Goal: Information Seeking & Learning: Learn about a topic

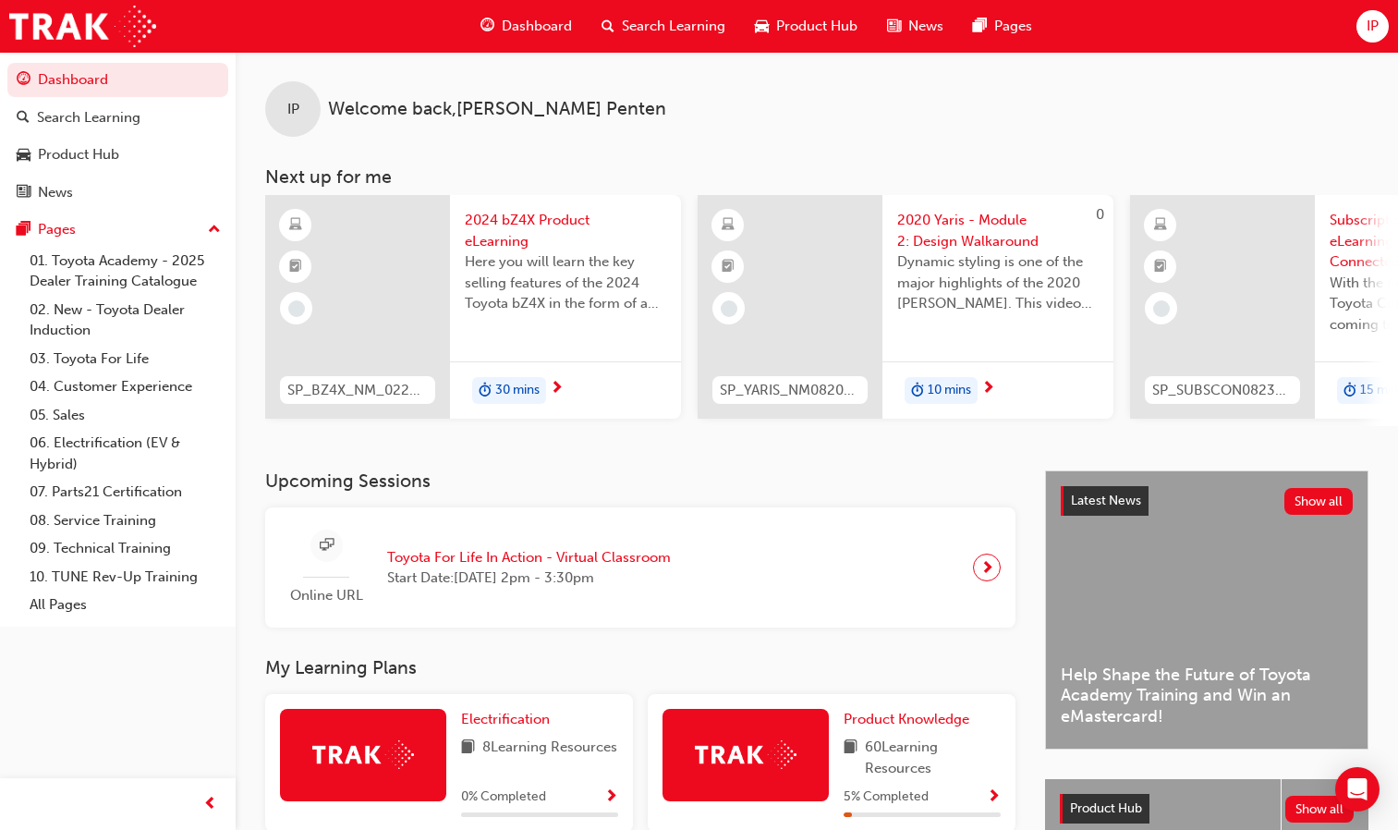
click at [620, 33] on div "Search Learning" at bounding box center [663, 26] width 153 height 38
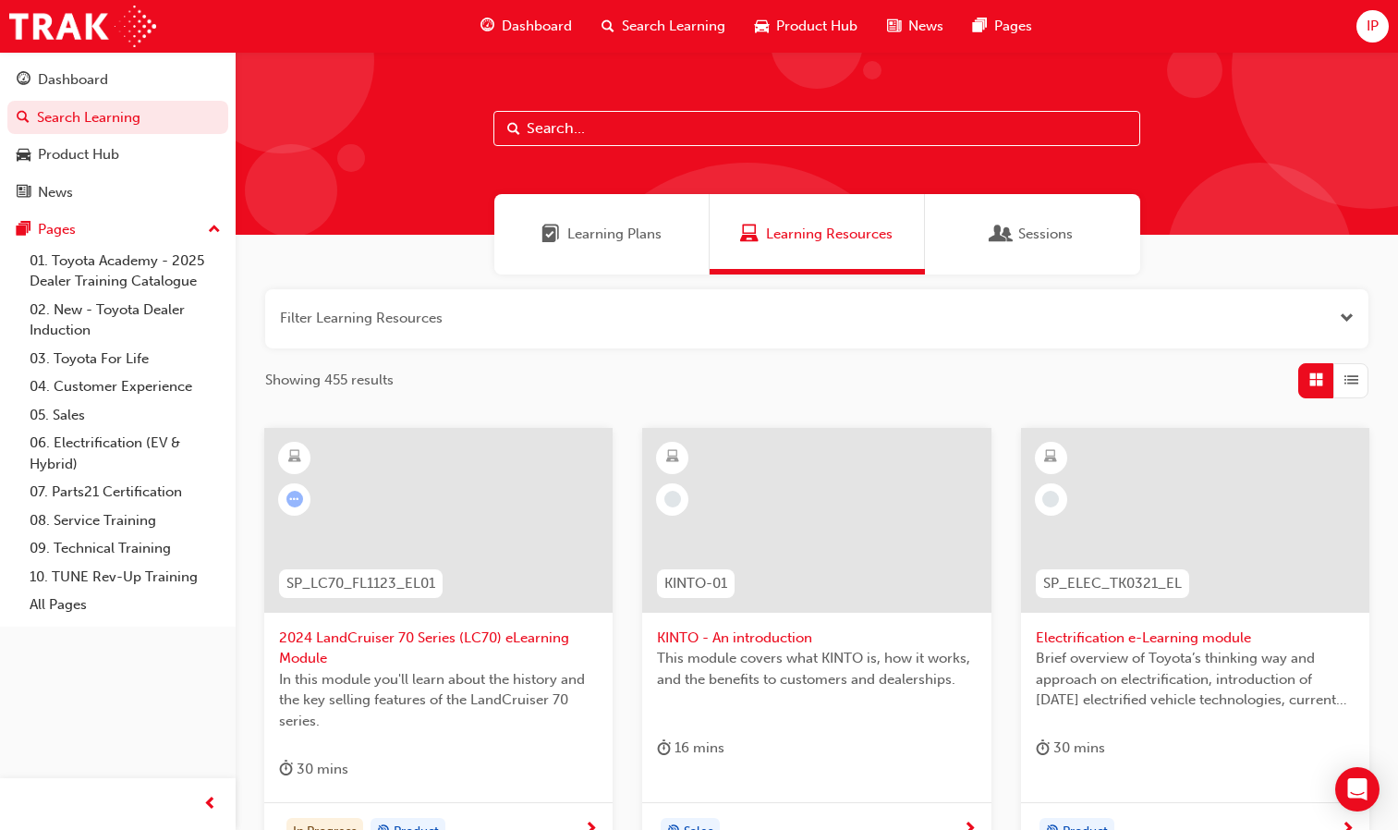
click at [570, 129] on input "text" at bounding box center [816, 128] width 647 height 35
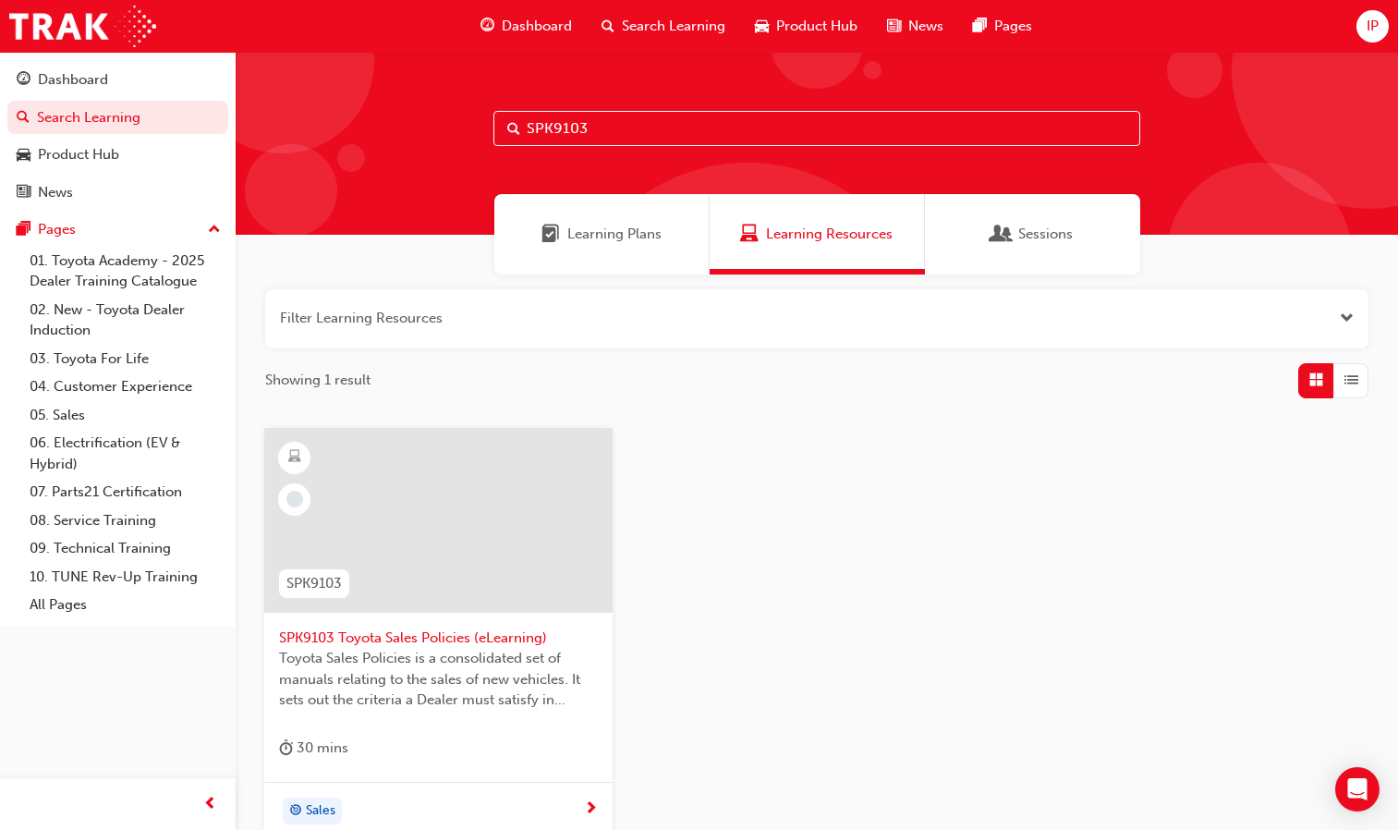
click at [570, 129] on input "SPK9103" at bounding box center [816, 128] width 647 height 35
type input "SPK9103"
click at [446, 651] on span "Toyota Sales Policies is a consolidated set of manuals relating to the sales of…" at bounding box center [438, 679] width 319 height 63
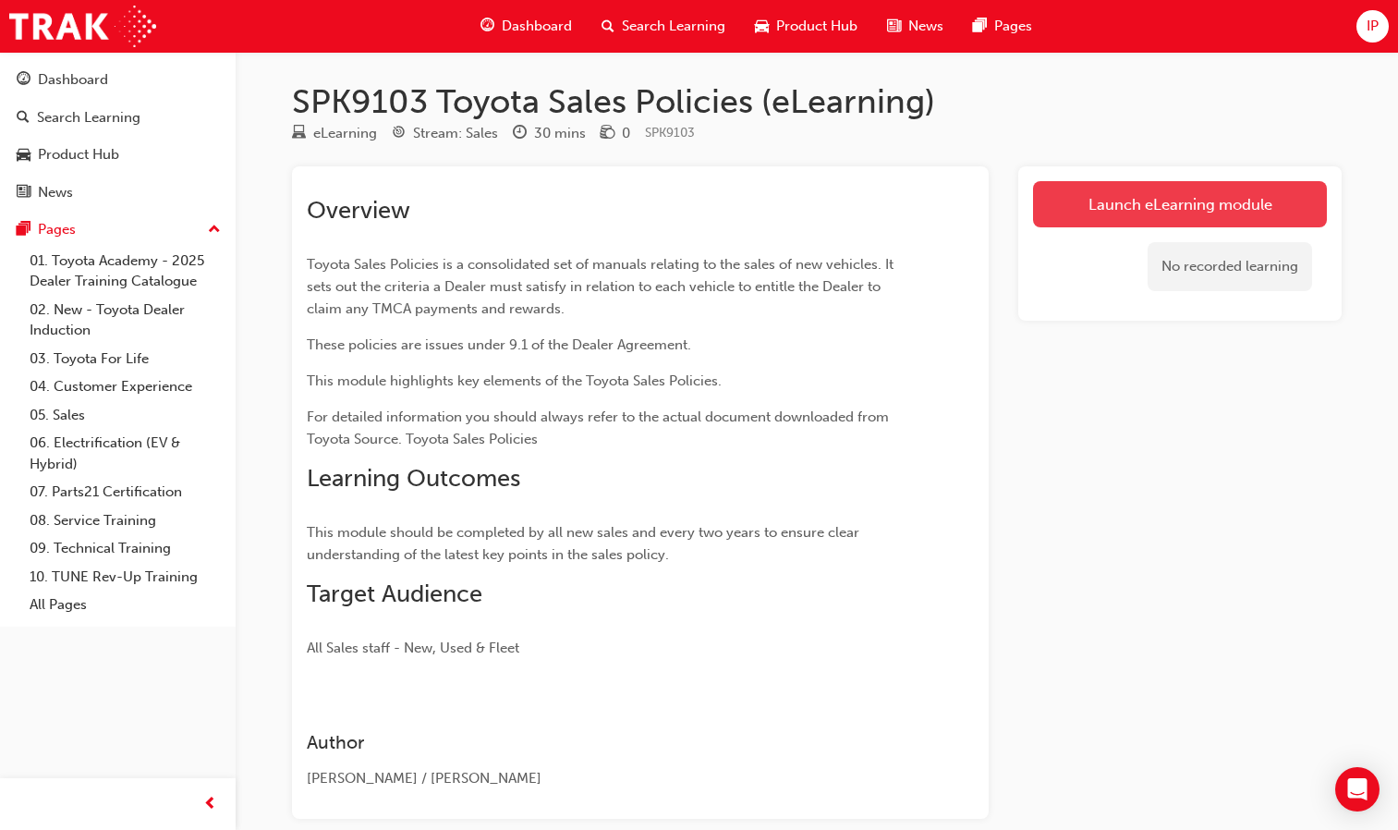
click at [1165, 209] on link "Launch eLearning module" at bounding box center [1180, 204] width 294 height 46
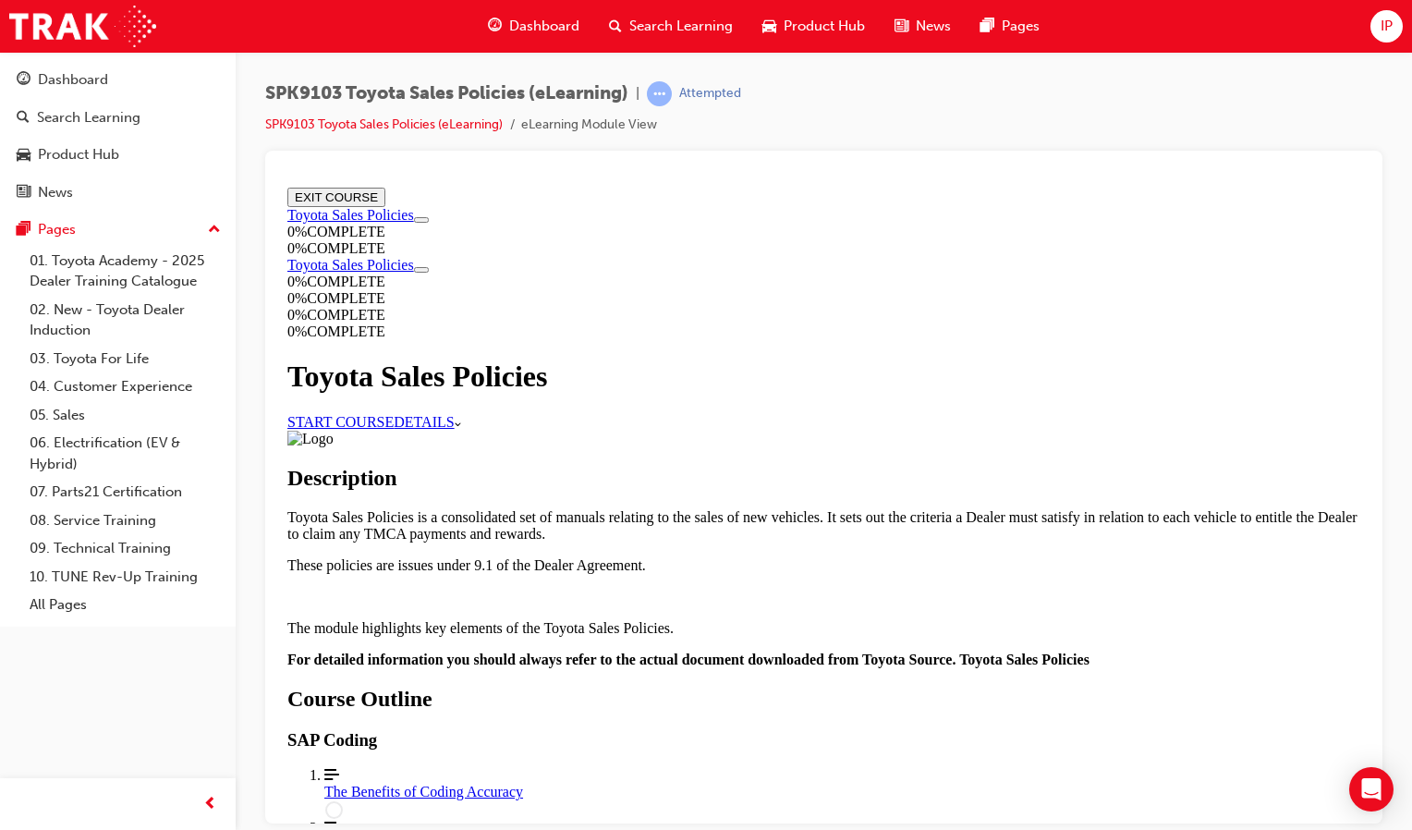
scroll to position [699, 0]
click at [626, 783] on div "The Benefits of Coding Accuracy" at bounding box center [842, 791] width 1036 height 17
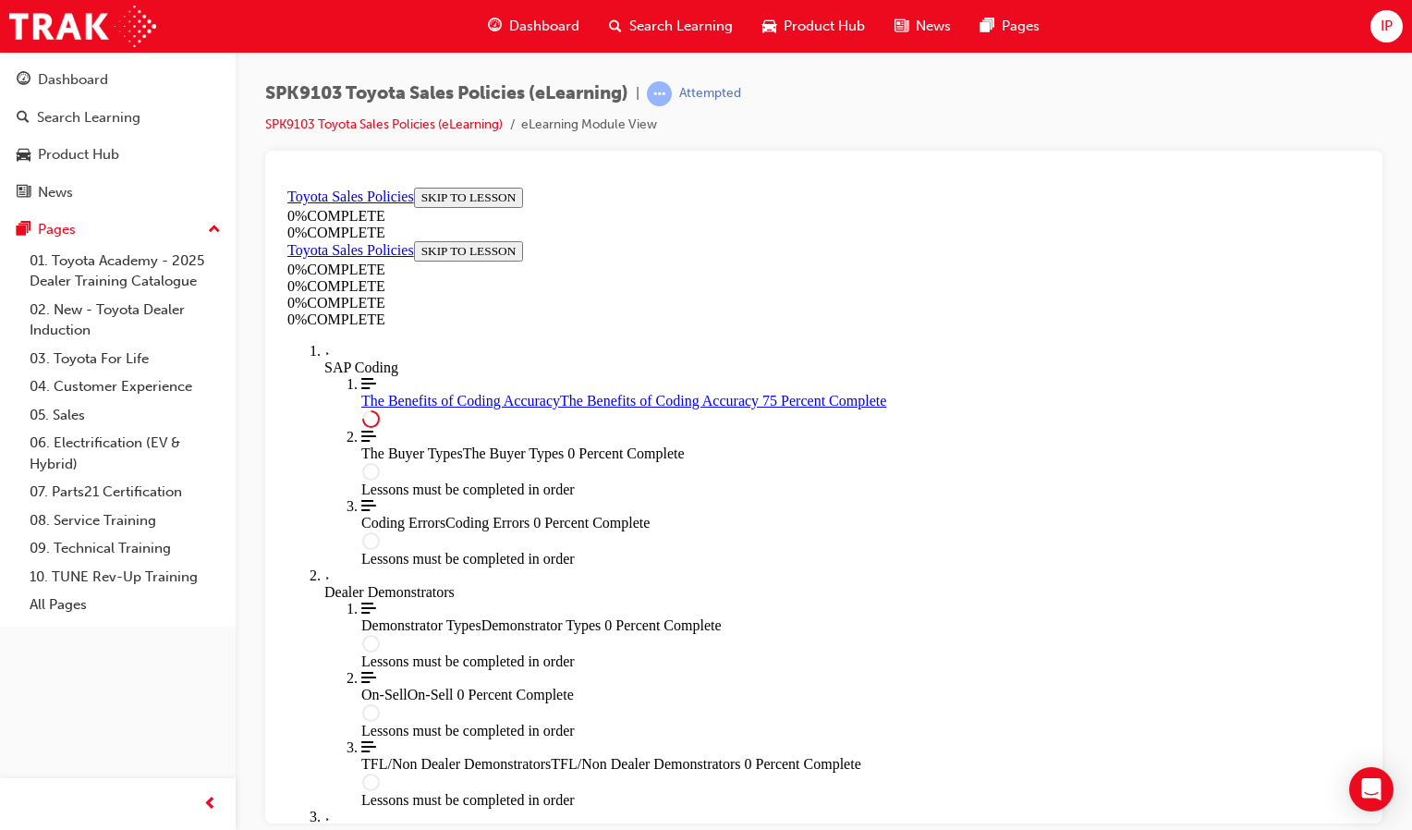
scroll to position [994, 0]
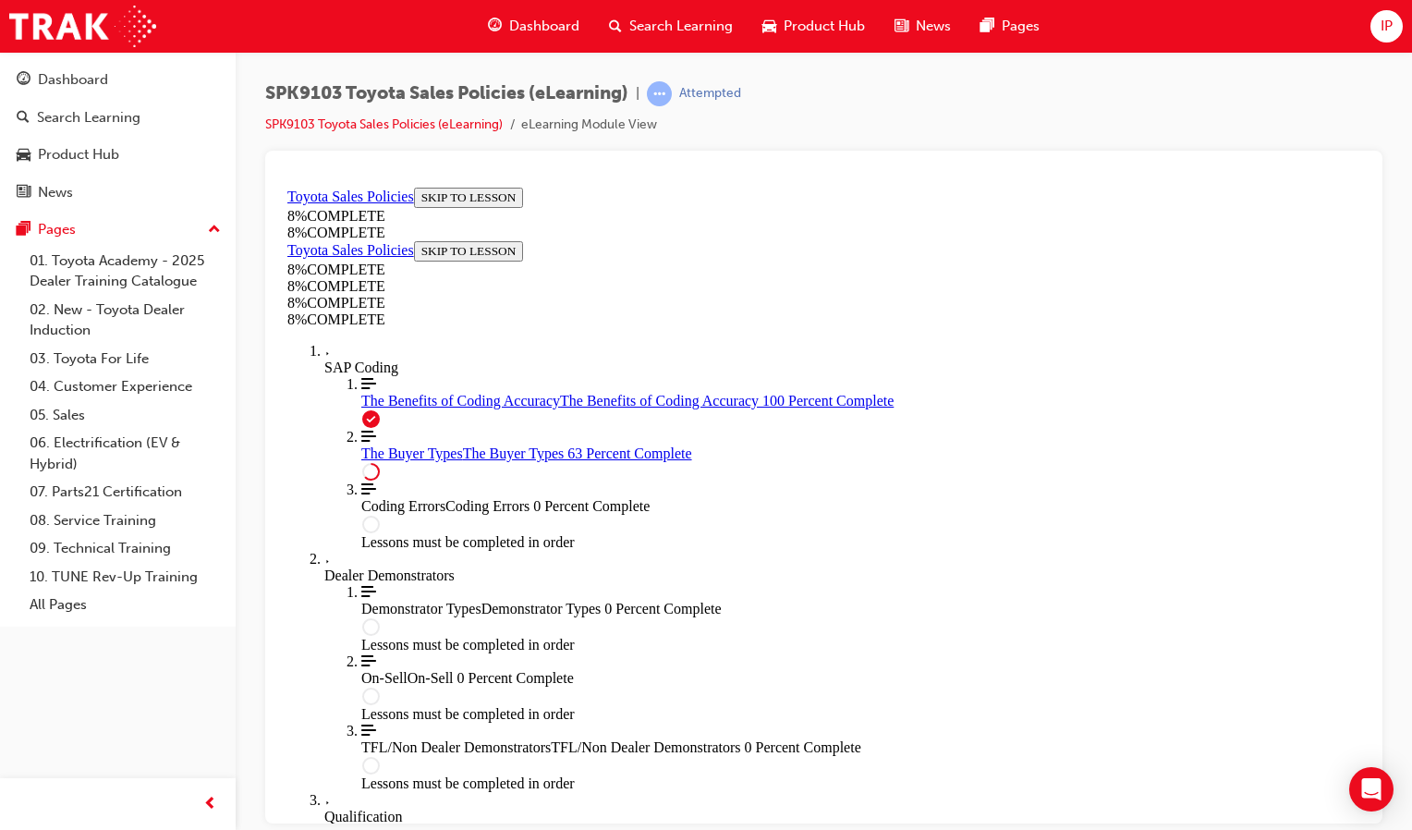
scroll to position [5048, 0]
